Goal: Task Accomplishment & Management: Complete application form

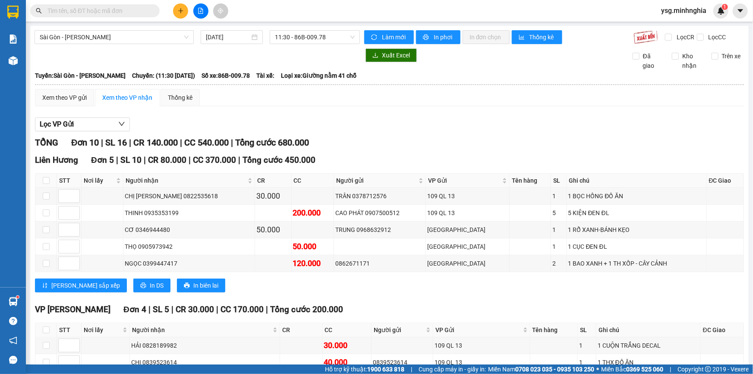
scroll to position [58, 0]
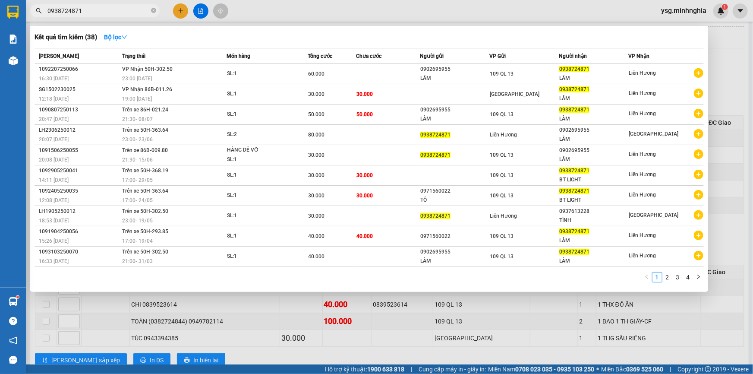
drag, startPoint x: 94, startPoint y: 9, endPoint x: 44, endPoint y: 13, distance: 50.6
click at [44, 13] on span "0938724871" at bounding box center [94, 10] width 129 height 13
type input "0938724871"
click at [183, 13] on div at bounding box center [376, 187] width 753 height 374
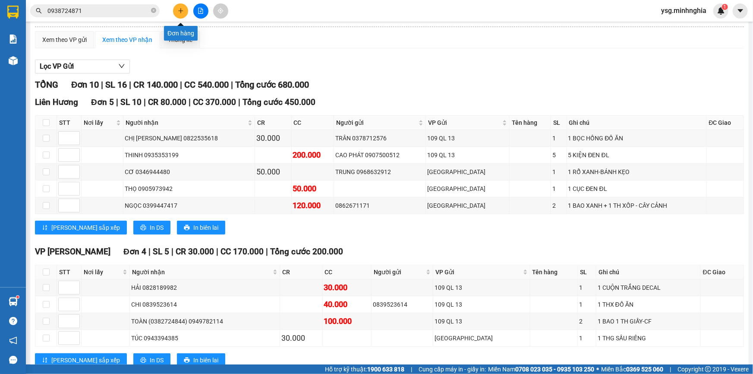
click at [183, 13] on icon "plus" at bounding box center [181, 11] width 6 height 6
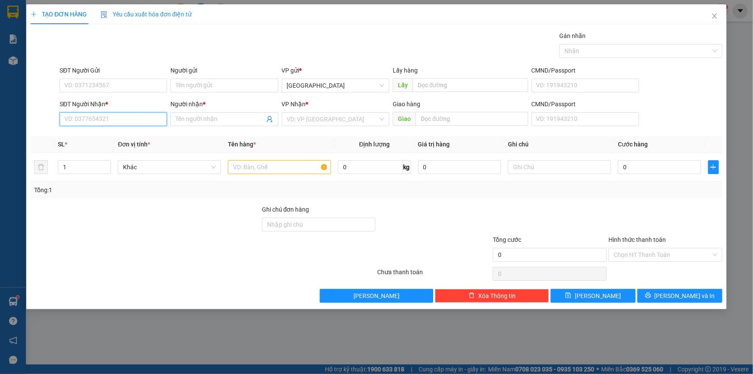
click at [125, 117] on input "SĐT Người Nhận *" at bounding box center [113, 119] width 107 height 14
paste input "0938724871"
type input "0938724871"
click at [116, 135] on div "0938724871 - LÂM" at bounding box center [113, 136] width 97 height 9
type input "LÂM"
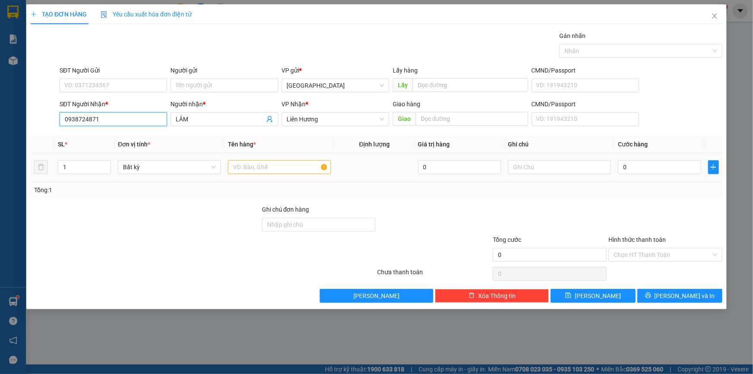
type input "0938724871"
click at [256, 165] on input "text" at bounding box center [279, 167] width 103 height 14
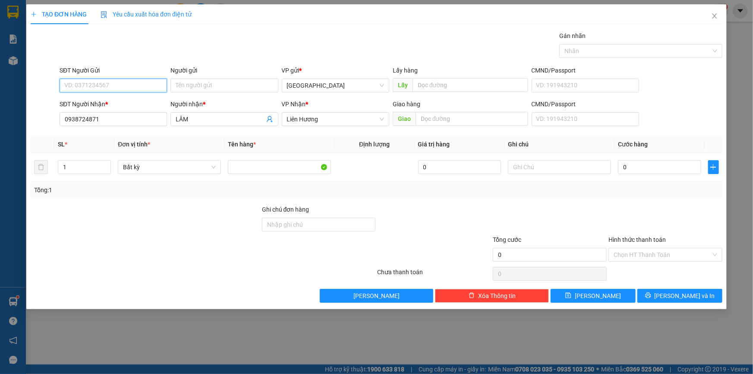
click at [145, 86] on input "SĐT Người Gửi" at bounding box center [113, 86] width 107 height 14
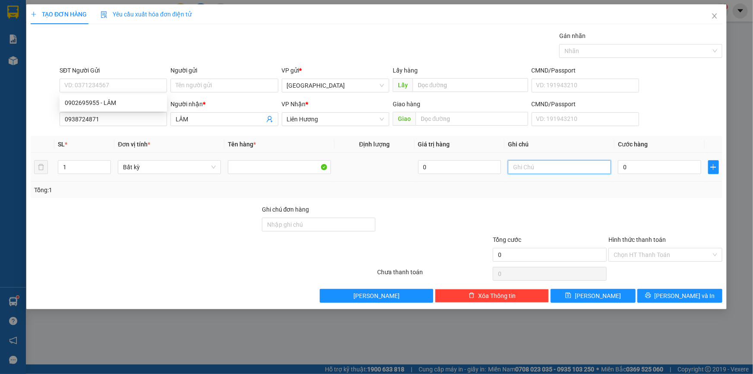
click at [558, 169] on input "text" at bounding box center [559, 167] width 103 height 14
paste input "ỌC"
paste input "ÀNG"
paste input "Đ"
paste input "ÈN"
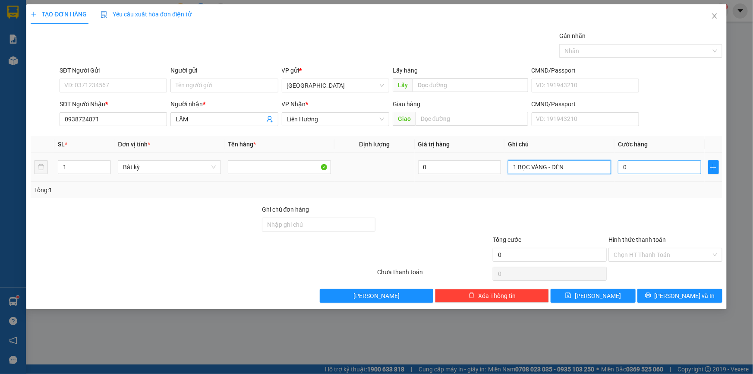
type input "1 BỌC VÀNG - ĐÈN"
click at [659, 167] on input "0" at bounding box center [659, 167] width 83 height 14
type input "3"
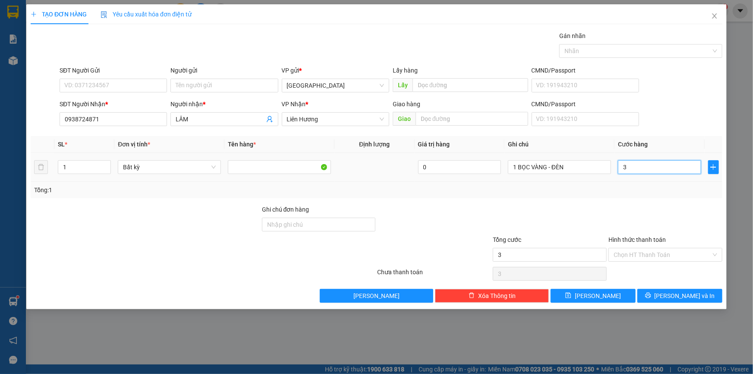
type input "30"
type input "30.000"
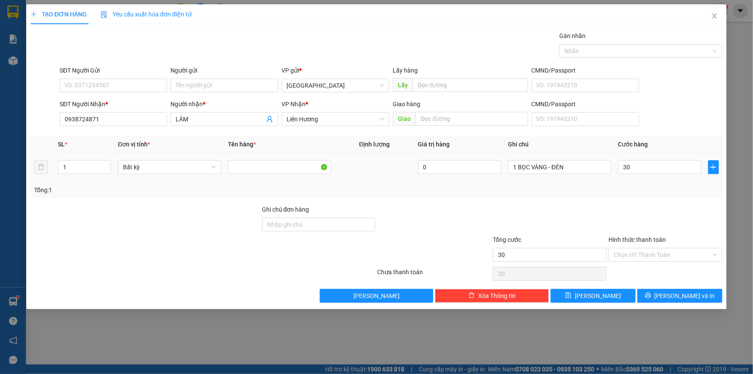
type input "30.000"
click at [630, 213] on div at bounding box center [666, 220] width 116 height 30
click at [132, 87] on input "SĐT Người Gửi" at bounding box center [113, 86] width 107 height 14
type input "0938"
drag, startPoint x: 83, startPoint y: 85, endPoint x: 40, endPoint y: 88, distance: 43.3
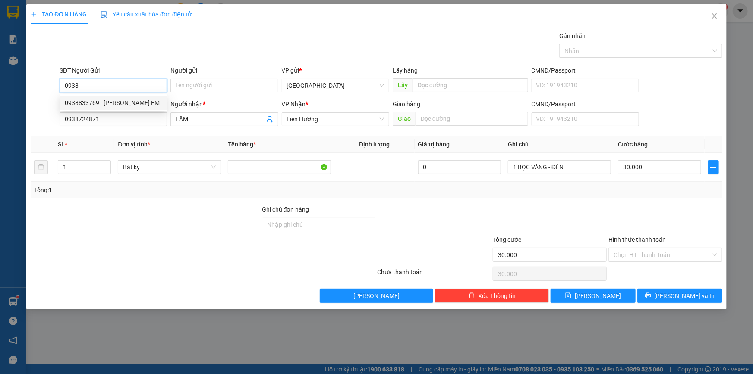
click at [40, 88] on div "SĐT Người Gửi 0938 Người gửi Tên người gửi VP gửi * [GEOGRAPHIC_DATA] Lấy hàng …" at bounding box center [376, 81] width 693 height 30
click at [148, 230] on div at bounding box center [145, 220] width 231 height 30
click at [99, 82] on input "SĐT Người Gửi" at bounding box center [113, 86] width 107 height 14
type input "0977042529"
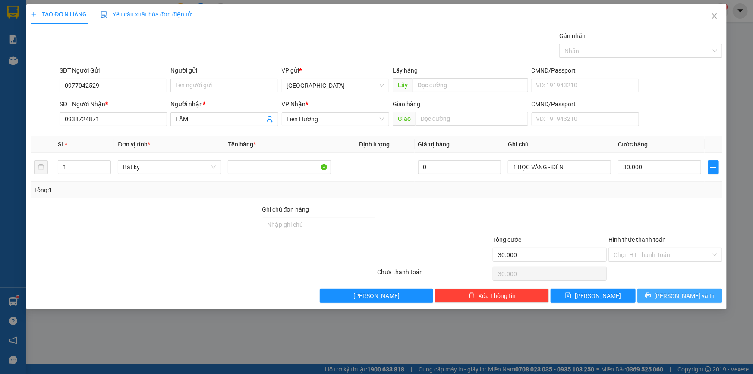
click at [662, 293] on button "[PERSON_NAME] và In" at bounding box center [679, 296] width 85 height 14
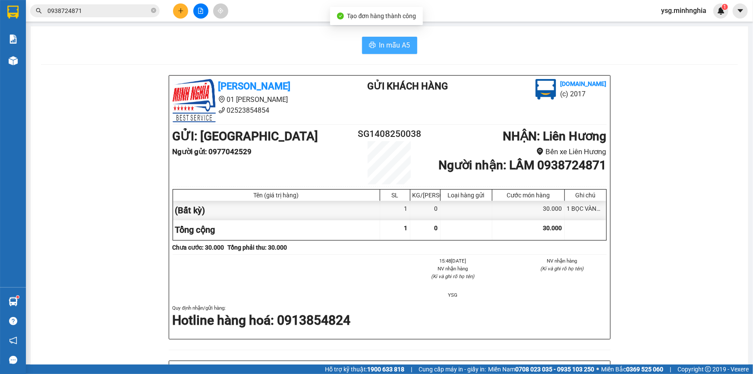
click at [387, 47] on span "In mẫu A5" at bounding box center [394, 45] width 31 height 11
